Goal: Task Accomplishment & Management: Complete application form

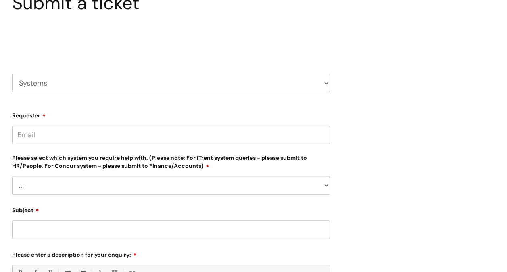
scroll to position [81, 0]
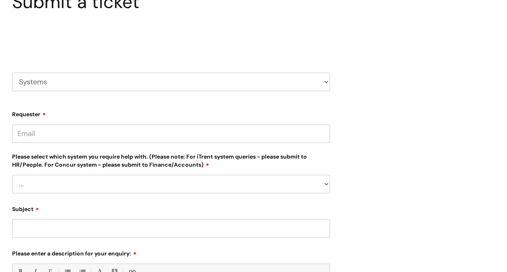
click at [176, 81] on select "HR / People IT and Support Clinical Drug Alerts Finance Accounts Data Support T…" at bounding box center [171, 82] width 318 height 19
click at [12, 73] on select "HR / People IT and Support Clinical Drug Alerts Finance Accounts Data Support T…" at bounding box center [171, 82] width 318 height 19
drag, startPoint x: 314, startPoint y: 172, endPoint x: 318, endPoint y: 190, distance: 18.2
click at [316, 180] on div "Please select which system you require help with. (Please note: For iTrent syst…" at bounding box center [171, 173] width 318 height 42
click at [313, 175] on select "... Ulysses Helpdesk Monday.com Nebula fault ILLY CarePath fault Halo fault E-c…" at bounding box center [171, 184] width 318 height 19
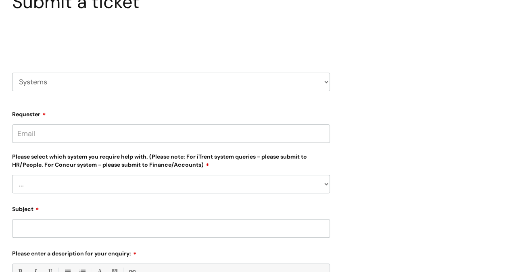
click at [385, 95] on div "Submit a ticket Select issue type HR / People IT and Support Clinical Drug Aler…" at bounding box center [253, 203] width 495 height 425
click at [78, 131] on input "Requester" at bounding box center [171, 133] width 318 height 19
type input "megan.sheeran@bacandoconnor.co.uk"
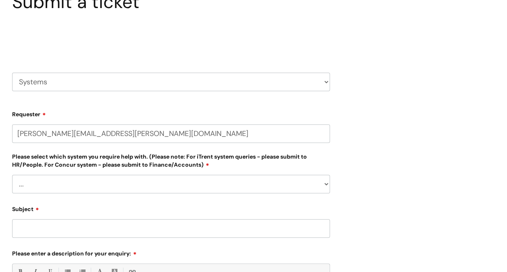
click at [128, 183] on select "... Ulysses Helpdesk Monday.com Nebula fault ILLY CarePath fault Halo fault E-c…" at bounding box center [171, 184] width 318 height 19
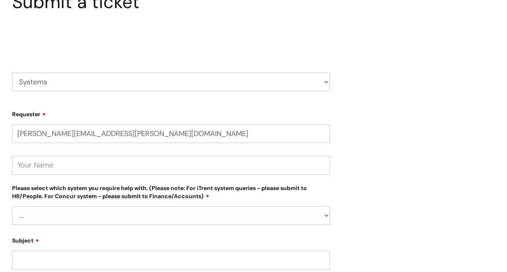
select select "Ulysses"
click at [12, 206] on select "... Ulysses Helpdesk Monday.com Nebula fault ILLY CarePath fault Halo fault E-c…" at bounding box center [171, 215] width 318 height 19
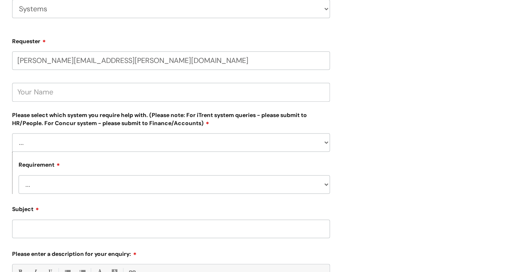
scroll to position [202, 0]
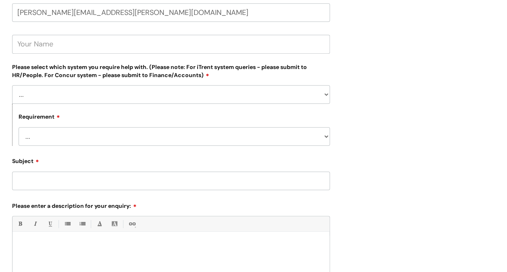
click at [80, 140] on select "... Login required Data report assistance Reporting a fault" at bounding box center [175, 136] width 312 height 19
select select "Login required"
click at [19, 127] on select "... Login required Data report assistance Reporting a fault" at bounding box center [175, 136] width 312 height 19
click at [68, 184] on input "Subject" at bounding box center [171, 181] width 318 height 19
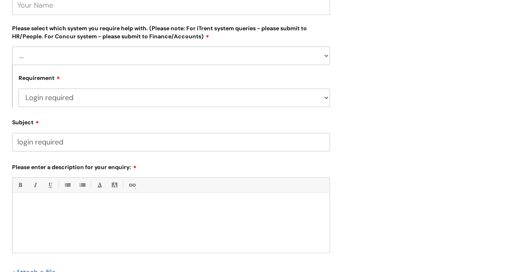
scroll to position [323, 0]
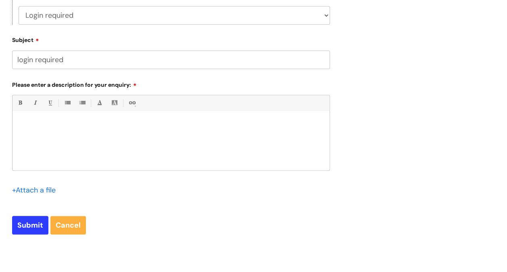
type input "login required"
click at [68, 133] on div at bounding box center [171, 143] width 317 height 56
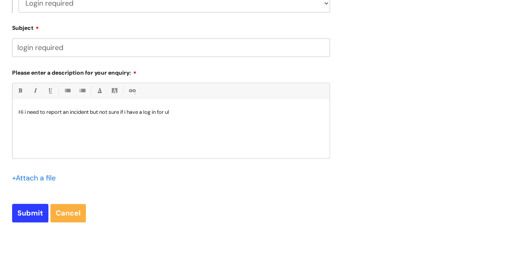
scroll to position [363, 0]
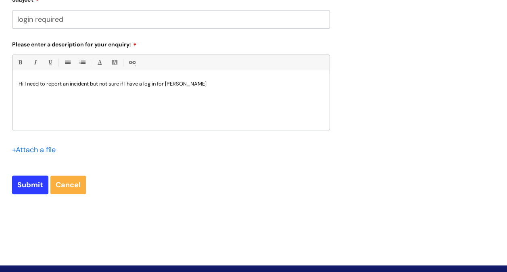
click at [200, 82] on p "Hi I need to report an incident but not sure if I have a log in for Ulysses" at bounding box center [171, 83] width 305 height 7
click at [220, 92] on p "I am sure I have been set up on Ulysses but not sure of my log in details." at bounding box center [171, 91] width 305 height 7
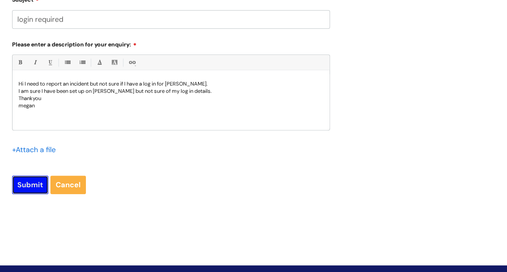
click at [25, 184] on input "Submit" at bounding box center [30, 185] width 36 height 19
type input "Please Wait..."
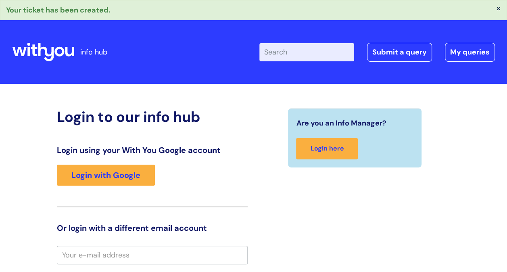
click at [238, 160] on div "Login using your With You Google account Login with Google" at bounding box center [152, 176] width 191 height 62
